Goal: Task Accomplishment & Management: Manage account settings

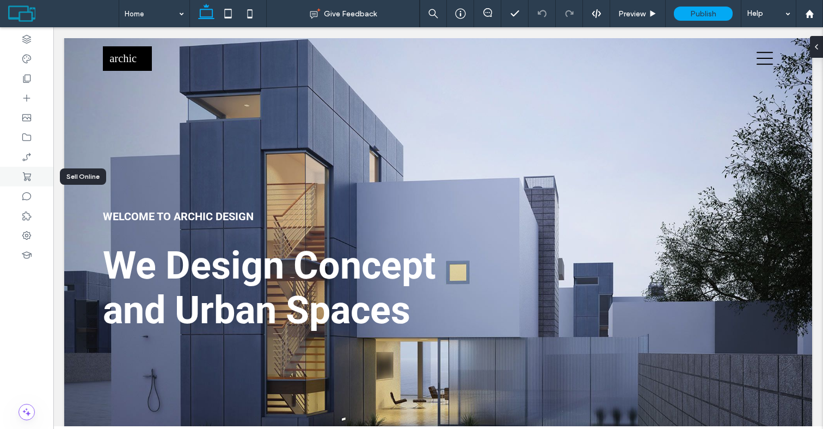
click at [29, 180] on use at bounding box center [27, 176] width 8 height 9
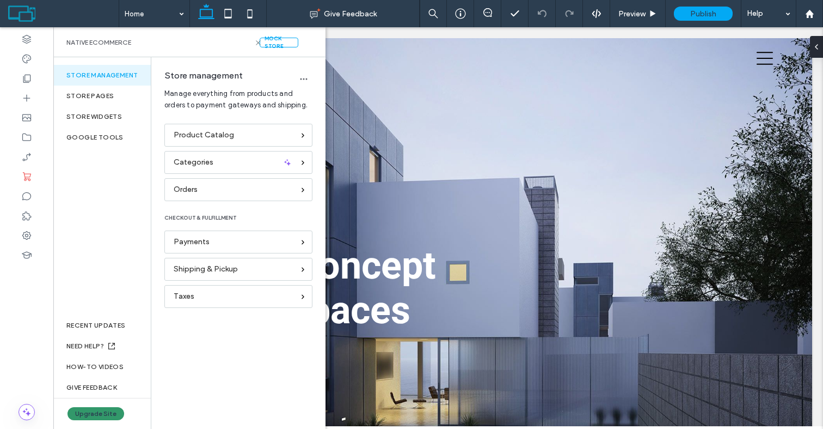
click at [112, 410] on button "Upgrade Site" at bounding box center [96, 413] width 57 height 13
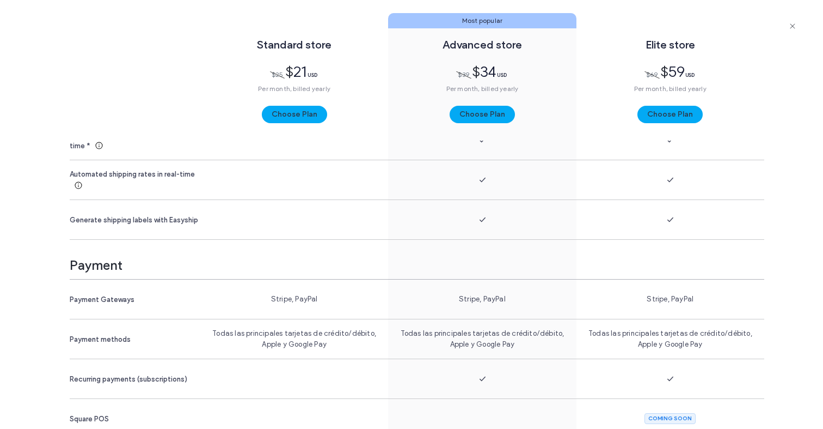
scroll to position [1613, 0]
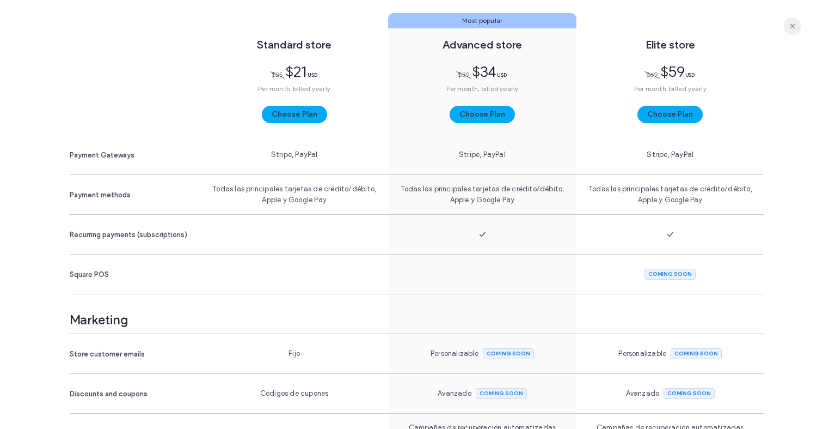
click at [792, 19] on span "button" at bounding box center [792, 25] width 17 height 17
